Goal: Transaction & Acquisition: Download file/media

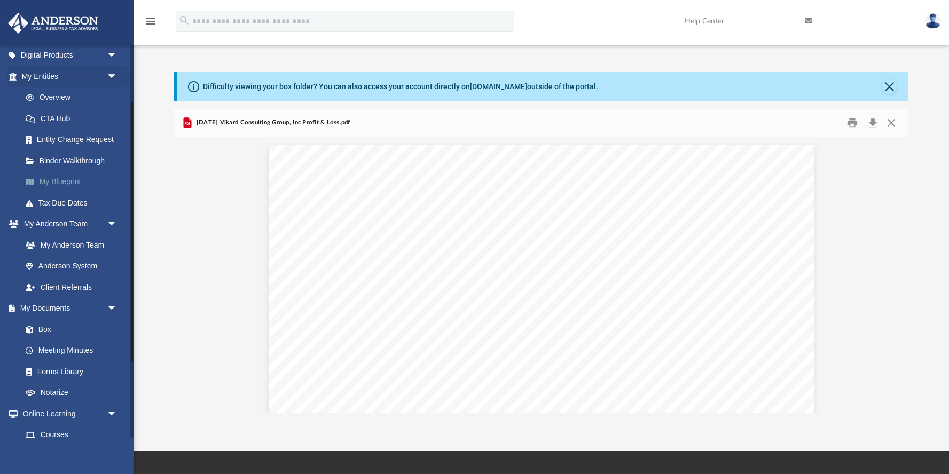
scroll to position [109, 0]
click at [51, 328] on link "Box" at bounding box center [74, 328] width 119 height 21
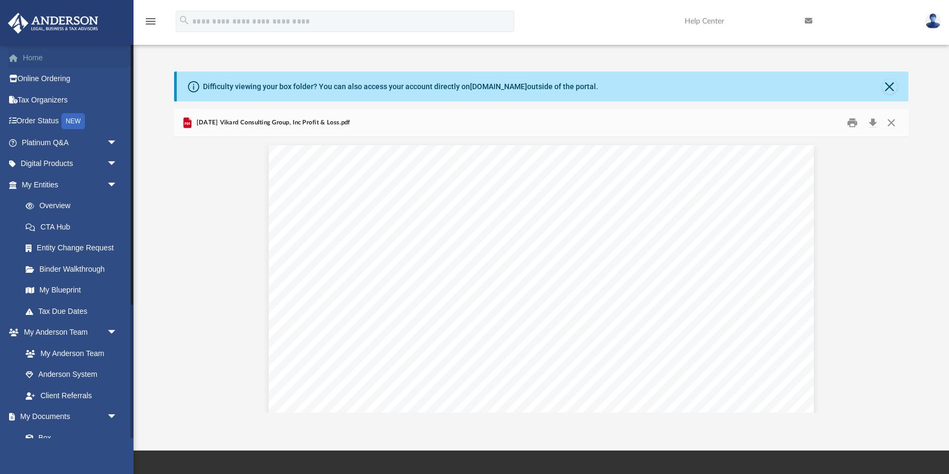
click at [43, 58] on link "Home" at bounding box center [70, 57] width 126 height 21
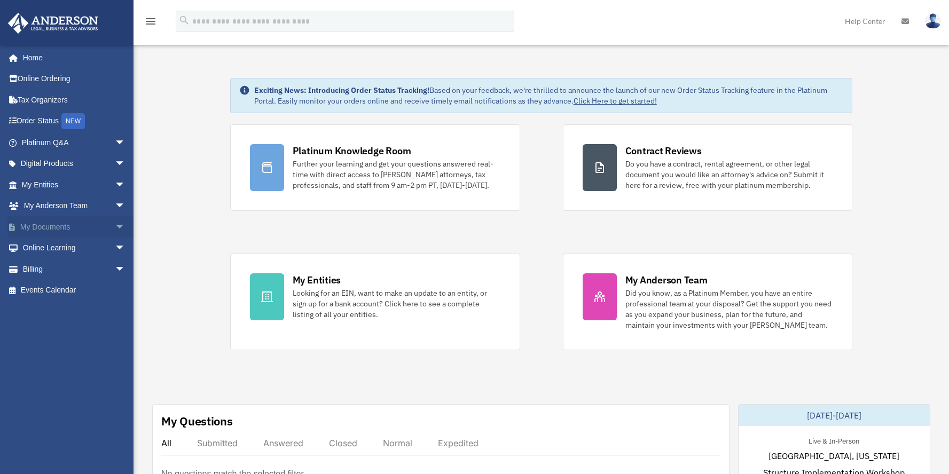
click at [115, 223] on span "arrow_drop_down" at bounding box center [125, 227] width 21 height 22
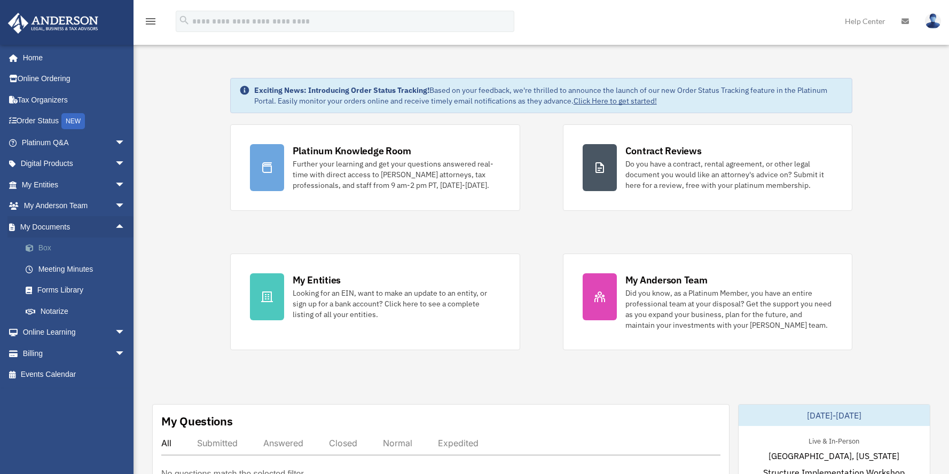
click at [45, 249] on link "Box" at bounding box center [78, 248] width 127 height 21
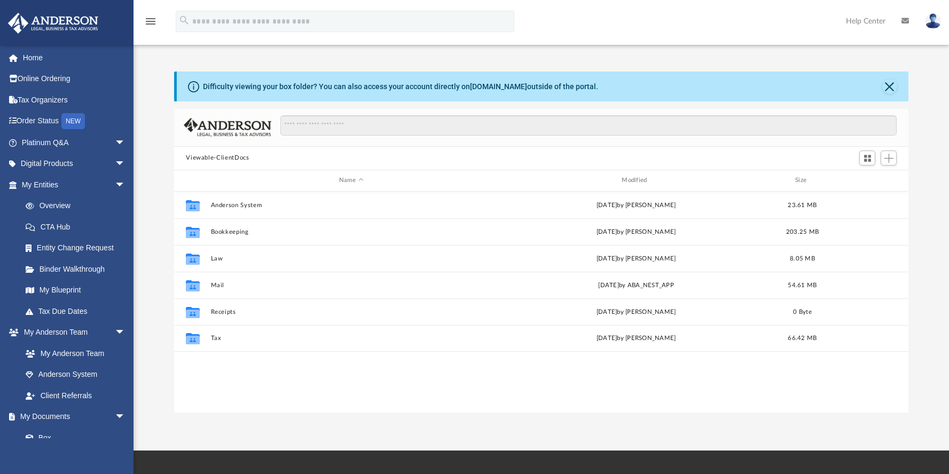
scroll to position [234, 726]
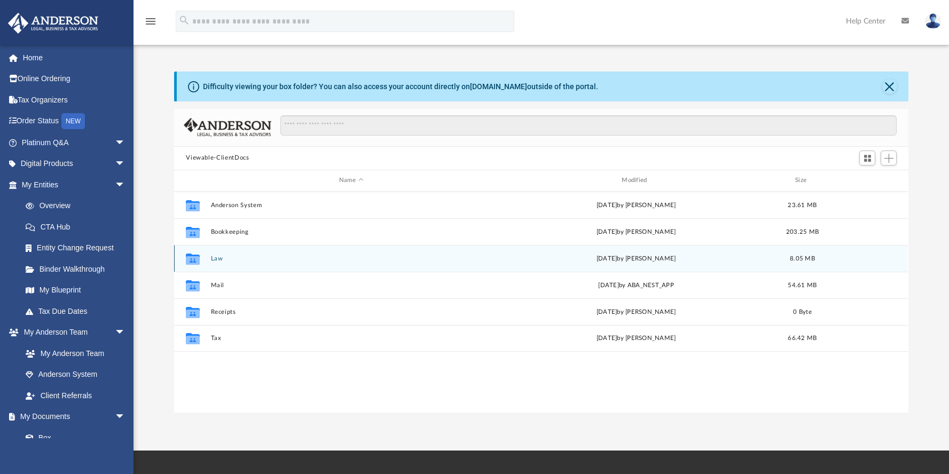
click at [219, 258] on button "Law" at bounding box center [351, 258] width 280 height 7
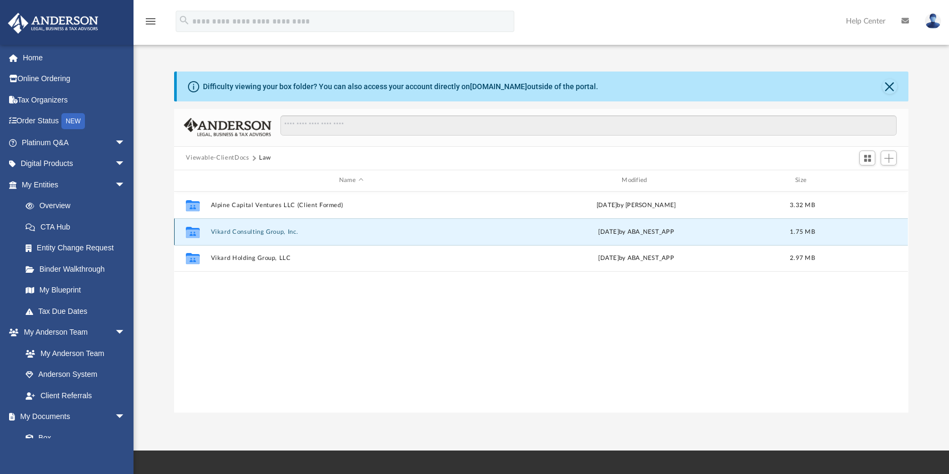
click at [238, 230] on button "Vikard Consulting Group, Inc." at bounding box center [351, 232] width 280 height 7
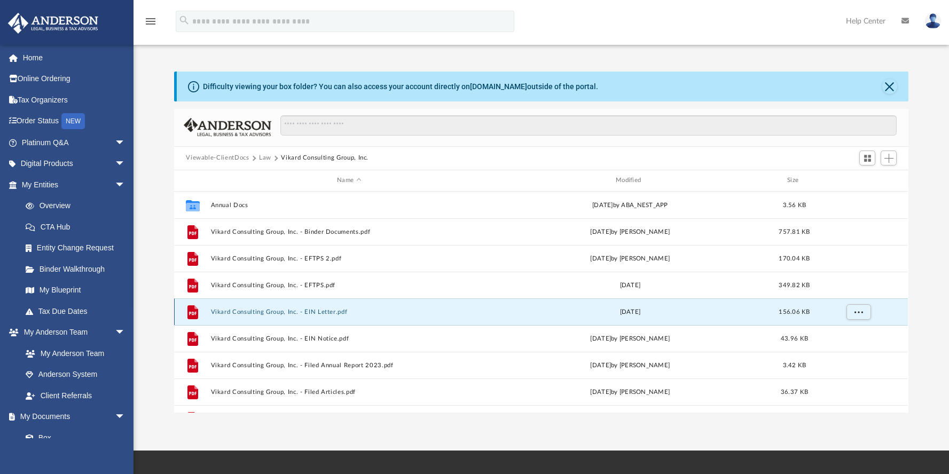
click at [271, 310] on button "Vikard Consulting Group, Inc. - EIN Letter.pdf" at bounding box center [349, 312] width 277 height 7
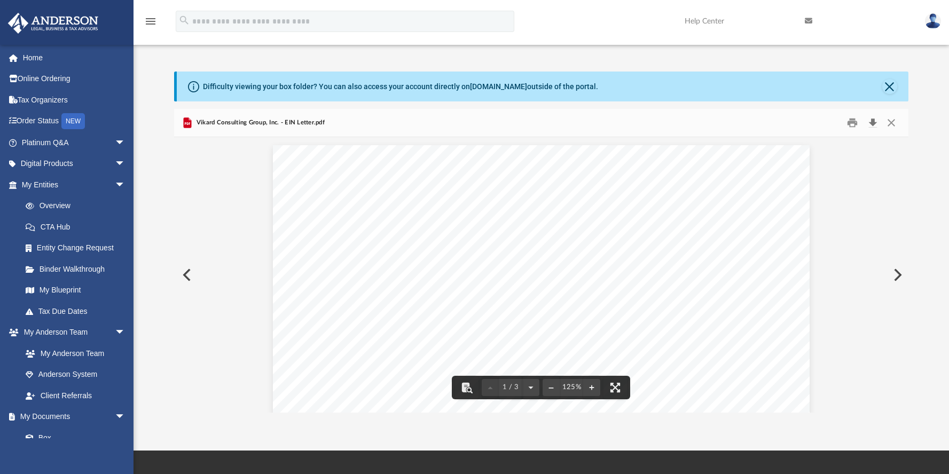
click at [875, 122] on button "Download" at bounding box center [872, 122] width 19 height 17
